Goal: Task Accomplishment & Management: Complete application form

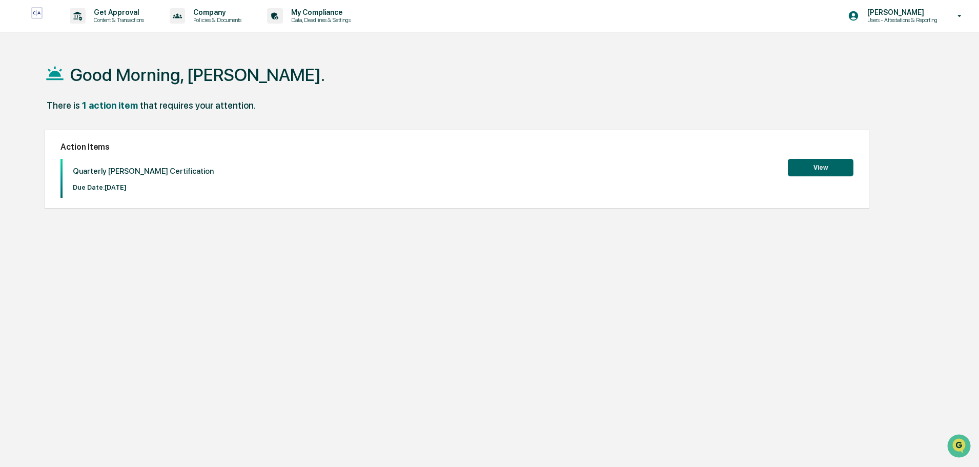
click at [824, 170] on button "View" at bounding box center [821, 167] width 66 height 17
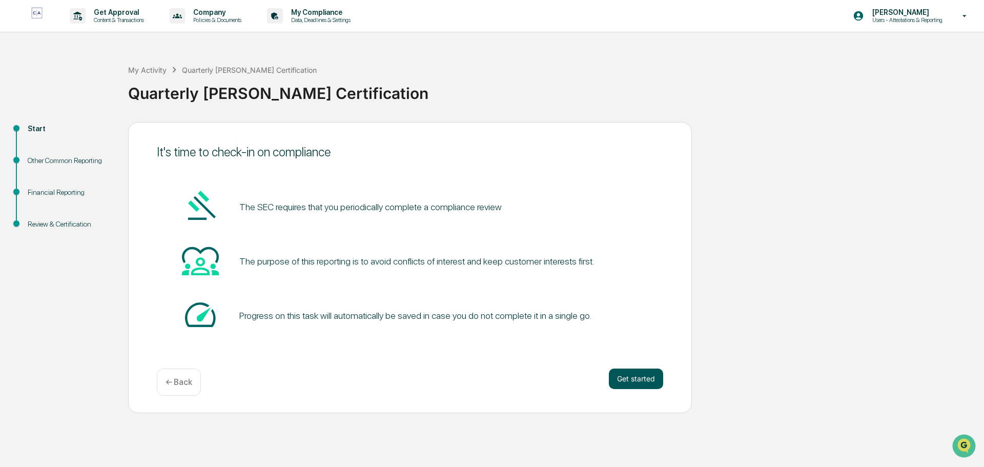
click at [640, 378] on button "Get started" at bounding box center [636, 378] width 54 height 20
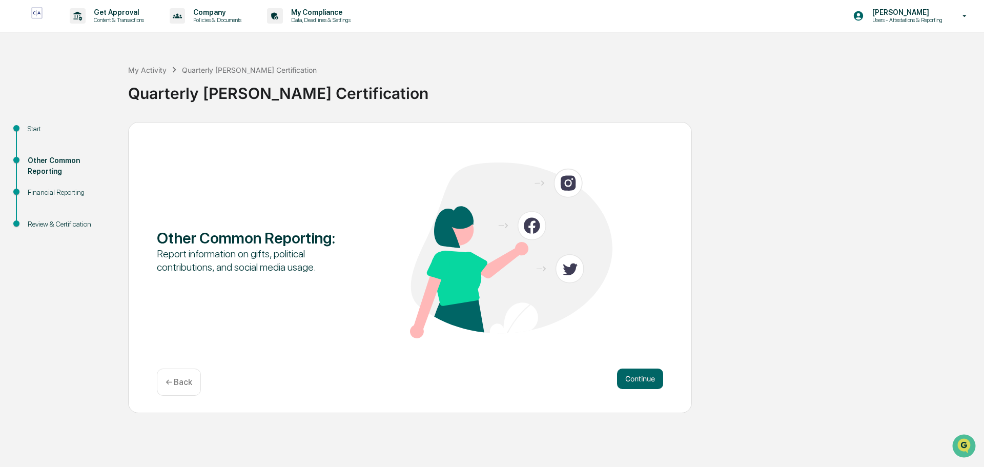
click at [640, 378] on button "Continue" at bounding box center [640, 378] width 46 height 20
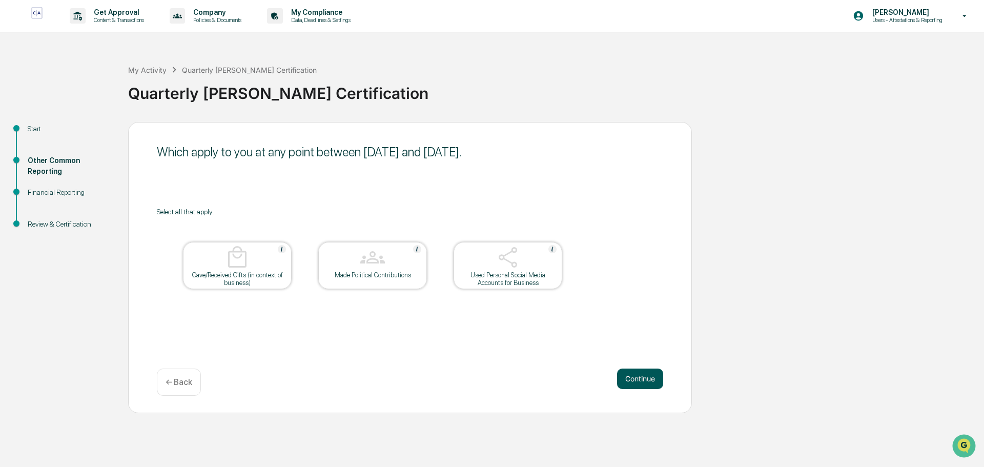
click at [646, 377] on button "Continue" at bounding box center [640, 378] width 46 height 20
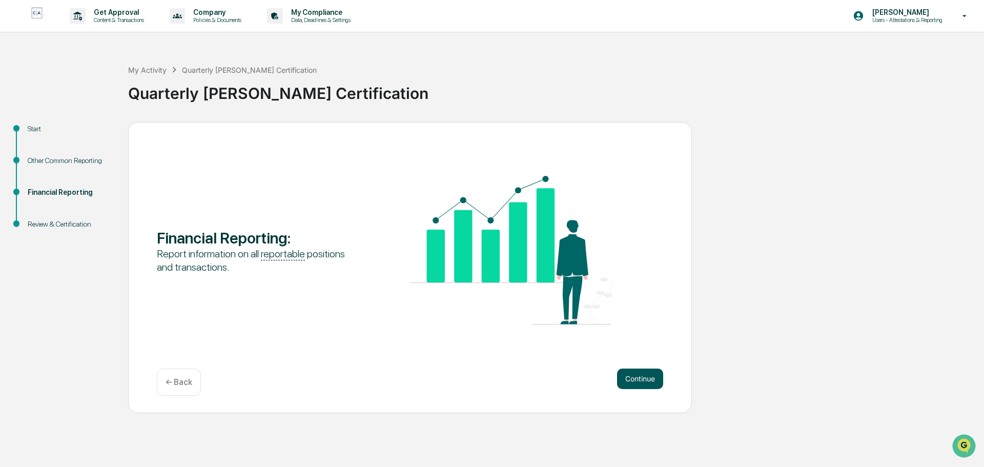
click at [645, 378] on button "Continue" at bounding box center [640, 378] width 46 height 20
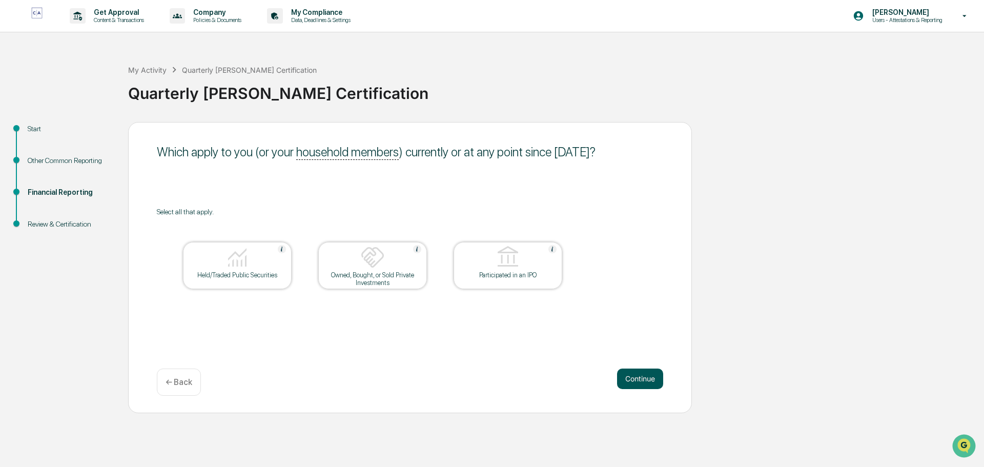
click at [646, 378] on button "Continue" at bounding box center [640, 378] width 46 height 20
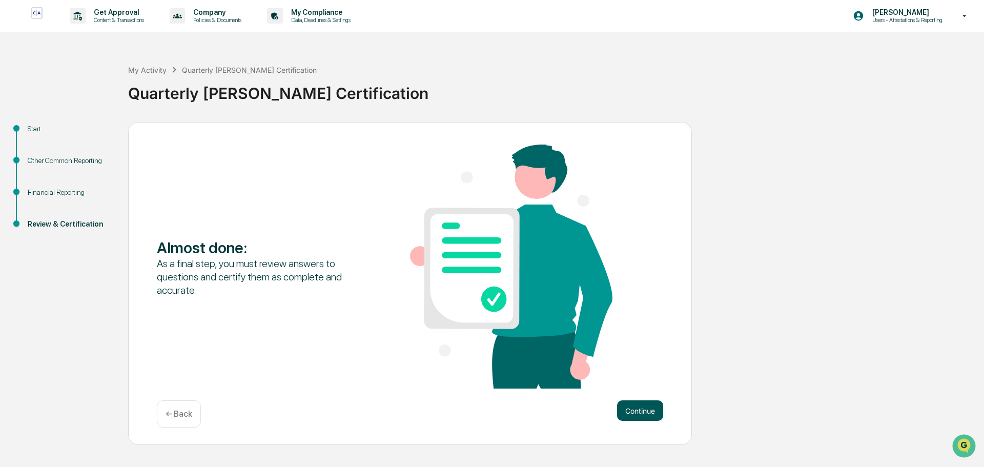
click at [638, 413] on button "Continue" at bounding box center [640, 410] width 46 height 20
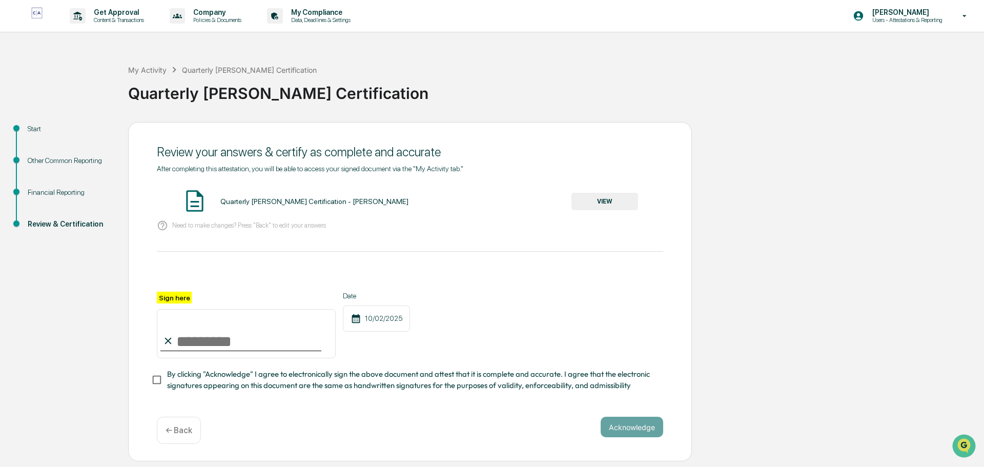
click at [168, 298] on label "Sign here" at bounding box center [174, 298] width 35 height 12
click at [168, 309] on input "Sign here" at bounding box center [246, 333] width 179 height 49
type input "**********"
click at [636, 433] on button "Acknowledge" at bounding box center [632, 427] width 63 height 20
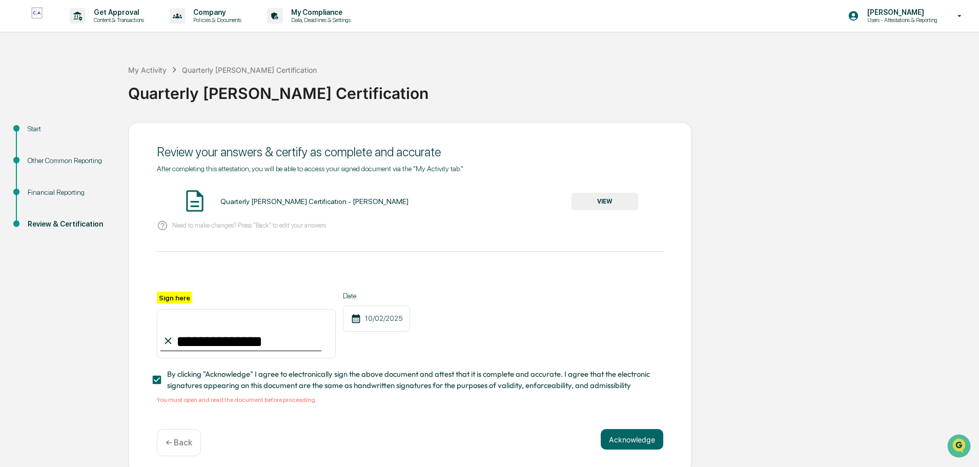
click at [617, 195] on button "VIEW" at bounding box center [604, 201] width 67 height 17
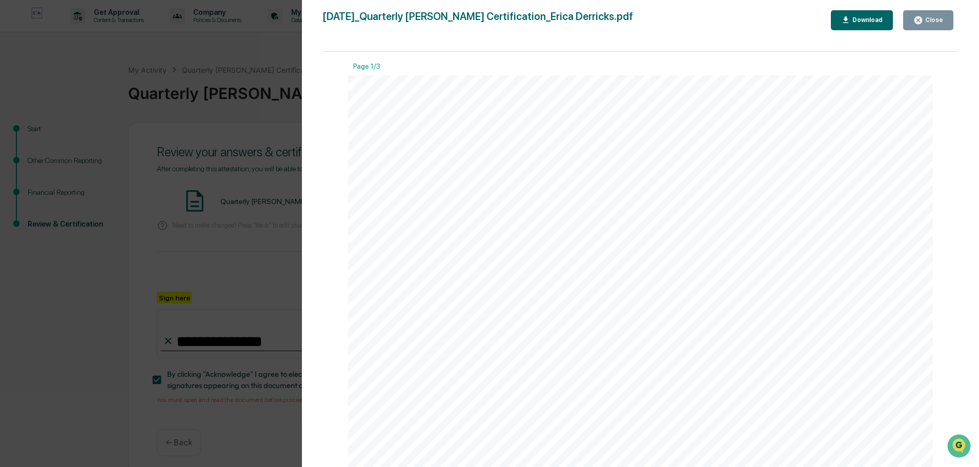
click at [942, 22] on div "Close" at bounding box center [933, 19] width 20 height 7
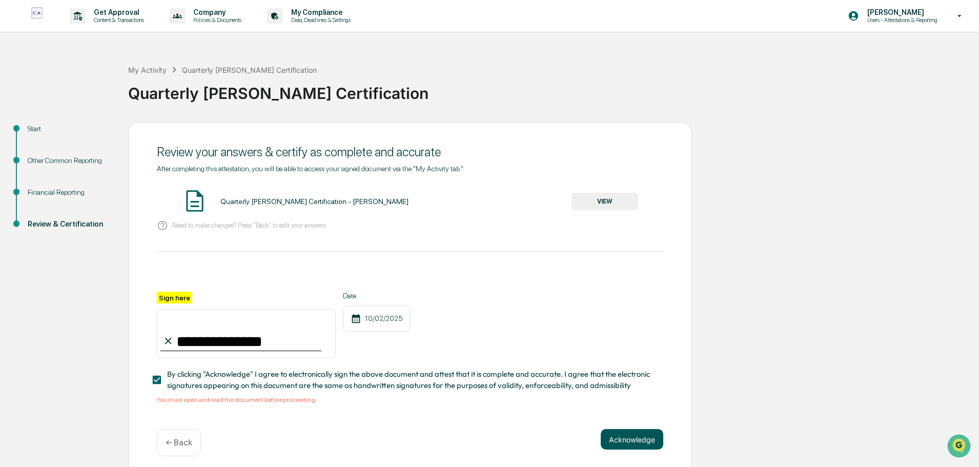
click at [639, 439] on button "Acknowledge" at bounding box center [632, 439] width 63 height 20
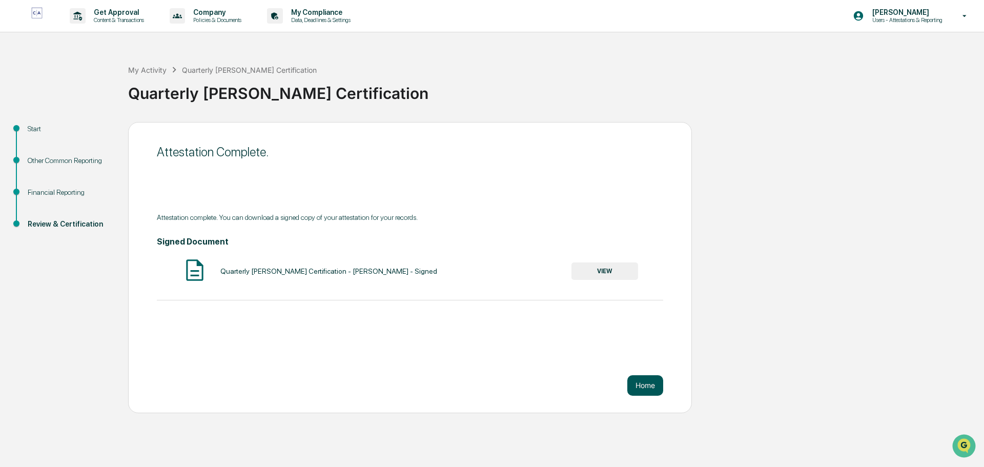
click at [646, 380] on button "Home" at bounding box center [645, 385] width 36 height 20
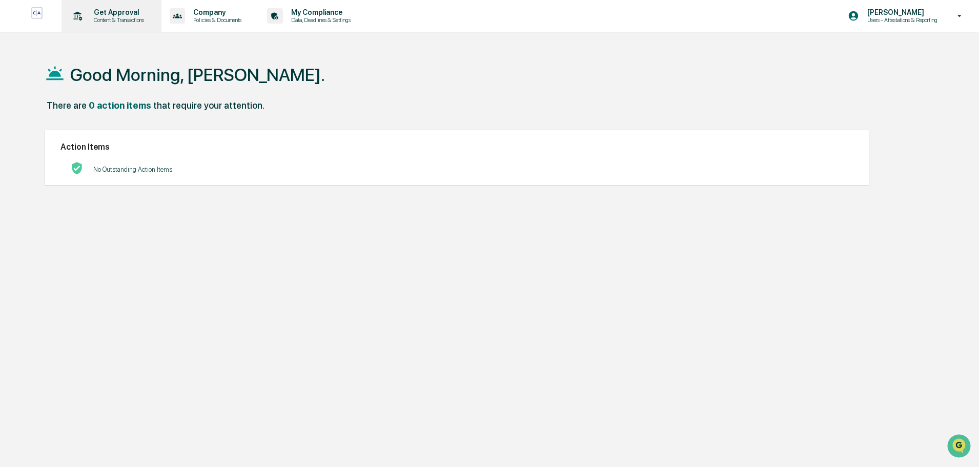
click at [119, 11] on p "Get Approval" at bounding box center [118, 12] width 64 height 8
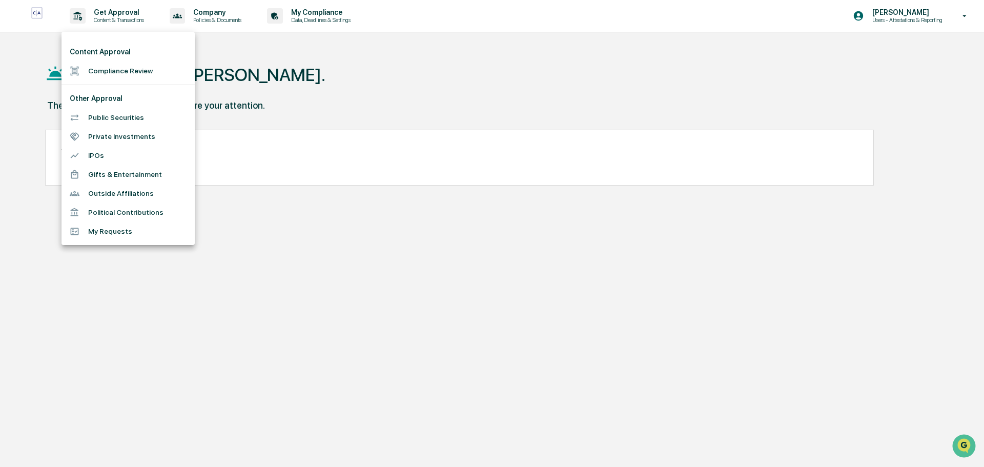
click at [127, 69] on li "Compliance Review" at bounding box center [127, 70] width 133 height 19
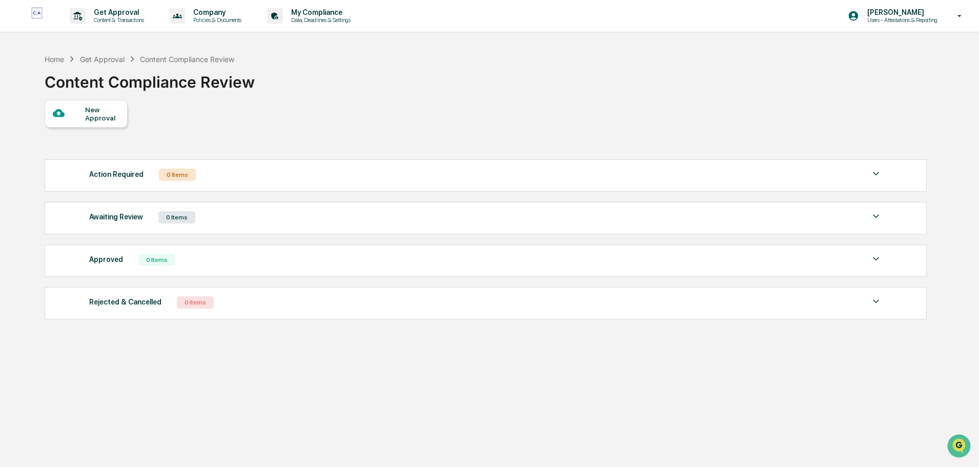
click at [90, 114] on div "New Approval" at bounding box center [102, 114] width 34 height 16
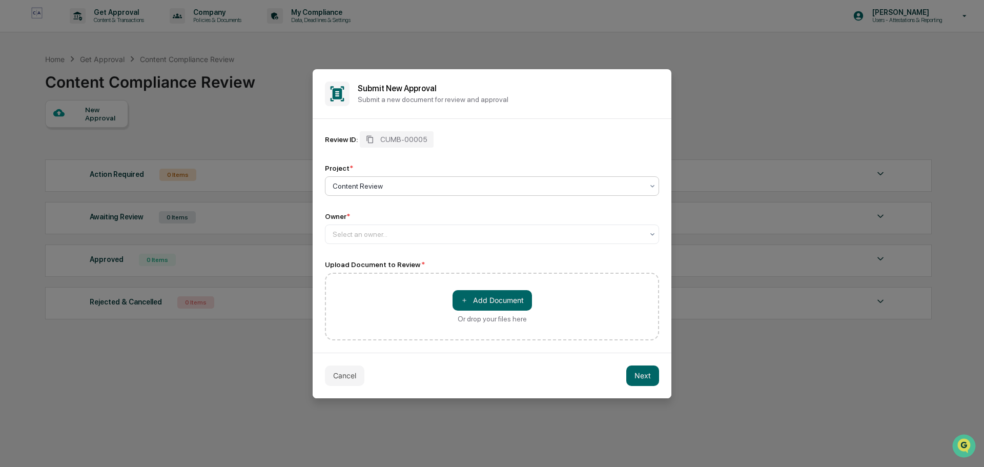
click at [377, 184] on div at bounding box center [488, 186] width 311 height 10
click at [357, 238] on div at bounding box center [488, 234] width 311 height 10
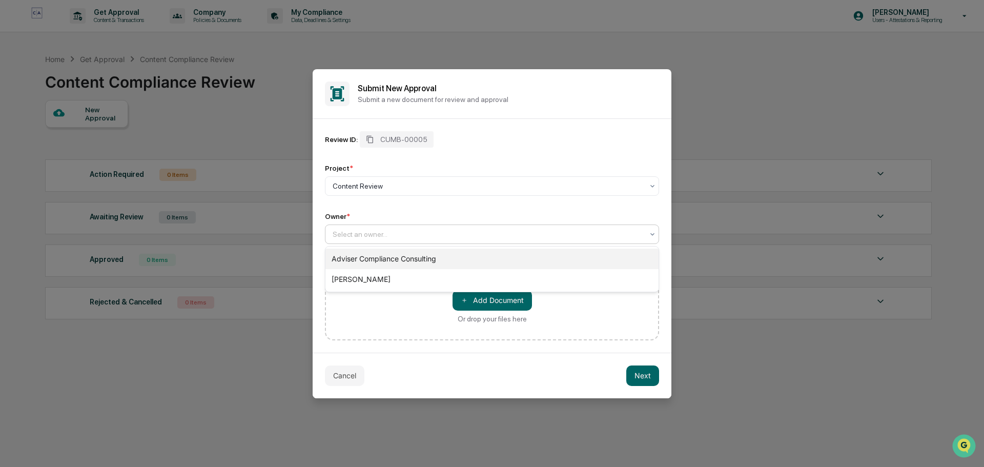
click at [365, 260] on div "Adviser Compliance Consulting" at bounding box center [491, 259] width 333 height 20
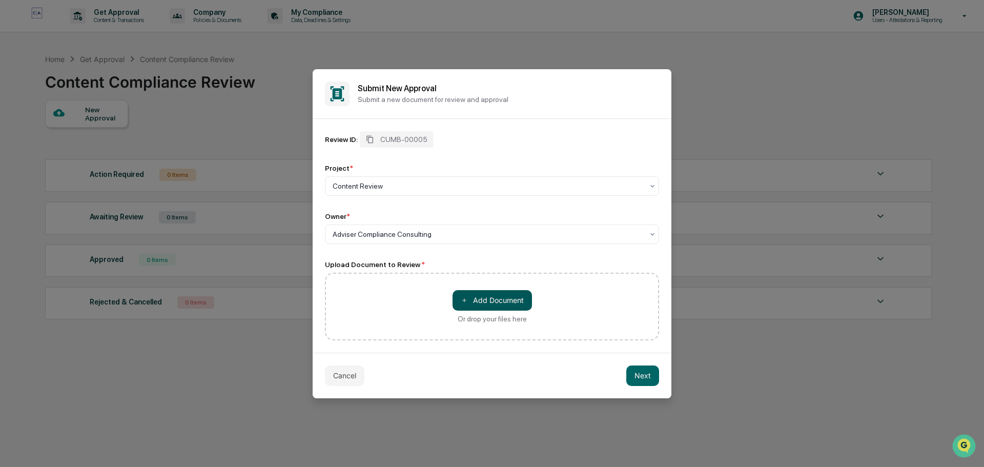
click at [495, 301] on button "＋ Add Document" at bounding box center [492, 300] width 79 height 20
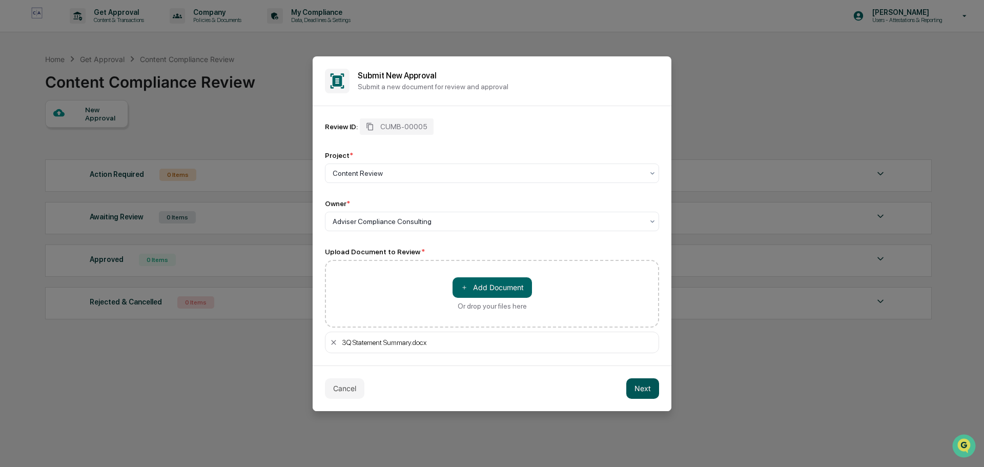
click at [646, 389] on button "Next" at bounding box center [642, 388] width 33 height 20
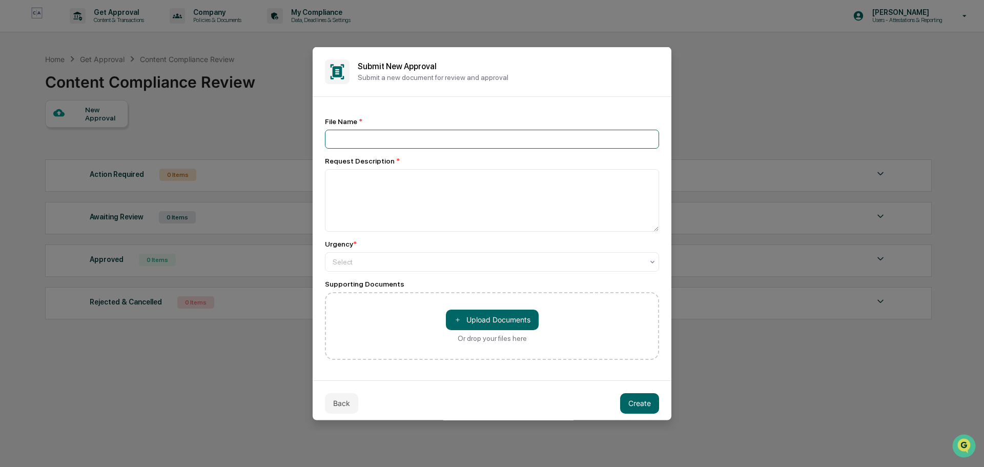
click at [401, 139] on input at bounding box center [492, 138] width 334 height 19
type input "**********"
click at [446, 260] on div at bounding box center [488, 261] width 311 height 10
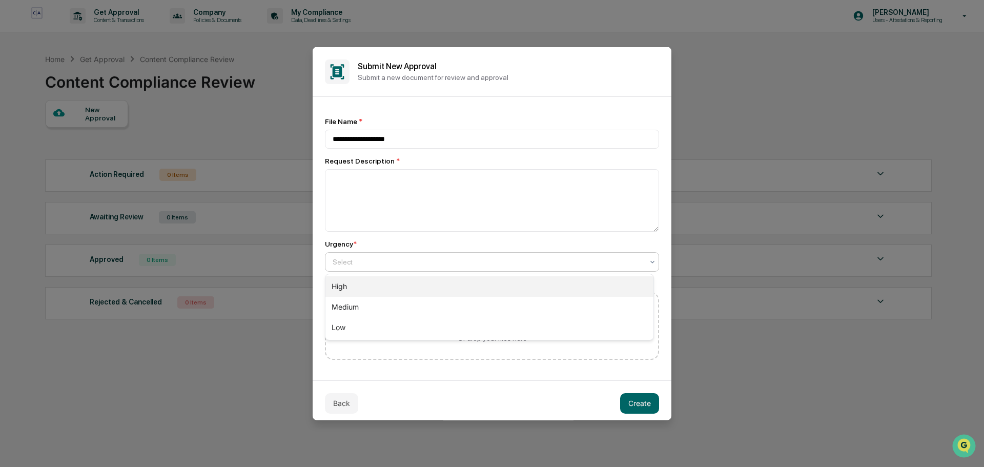
click at [424, 290] on div "High" at bounding box center [489, 286] width 328 height 20
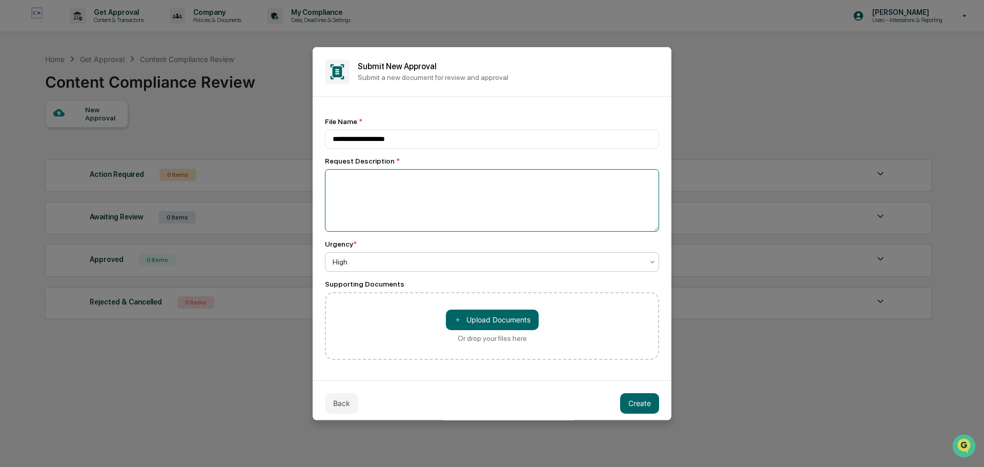
click at [428, 211] on textarea at bounding box center [492, 200] width 334 height 63
type textarea "**********"
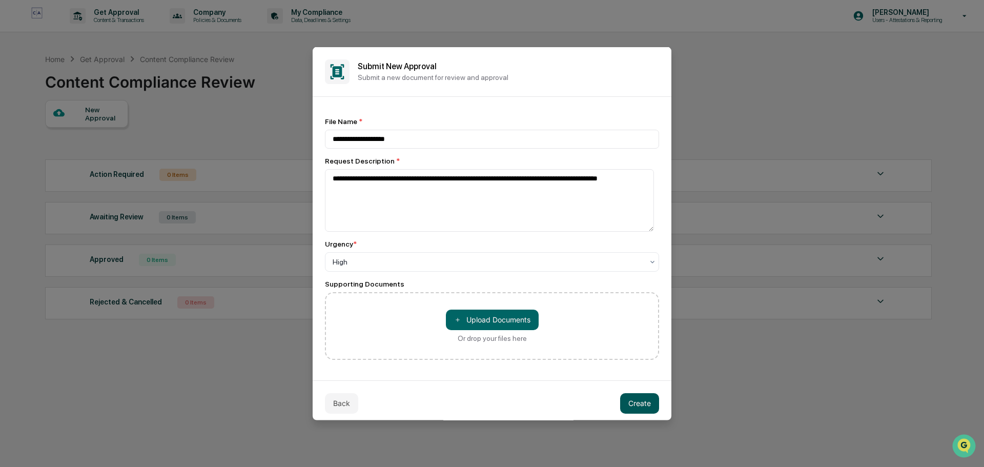
click at [638, 404] on button "Create" at bounding box center [639, 403] width 39 height 20
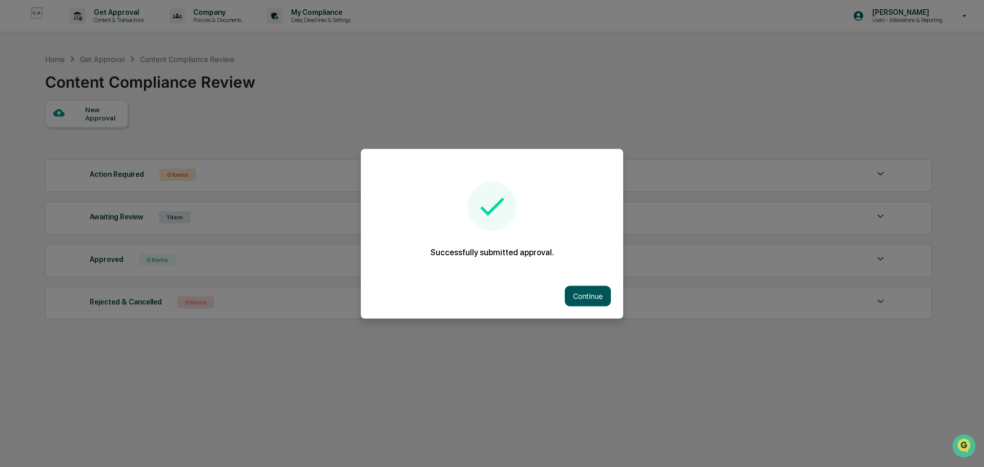
click at [592, 299] on button "Continue" at bounding box center [588, 295] width 46 height 20
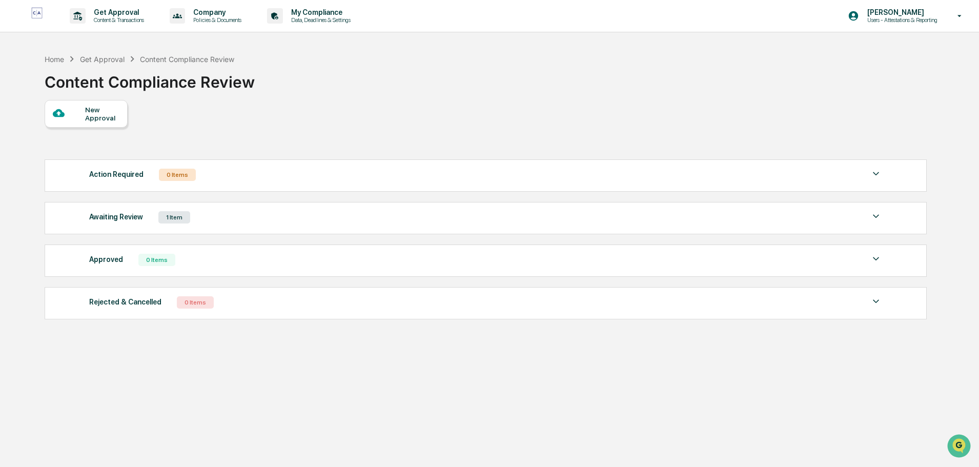
drag, startPoint x: 789, startPoint y: 118, endPoint x: 769, endPoint y: 127, distance: 22.3
click at [789, 118] on div "New Approval Action Required 0 Items No data to display Show 5 Page 1 of 0 |< <…" at bounding box center [485, 212] width 881 height 224
